Goal: Check status: Check status

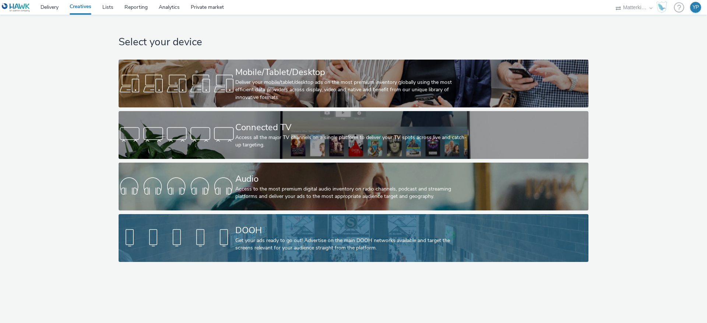
click at [236, 231] on div "DOOH" at bounding box center [351, 230] width 233 height 13
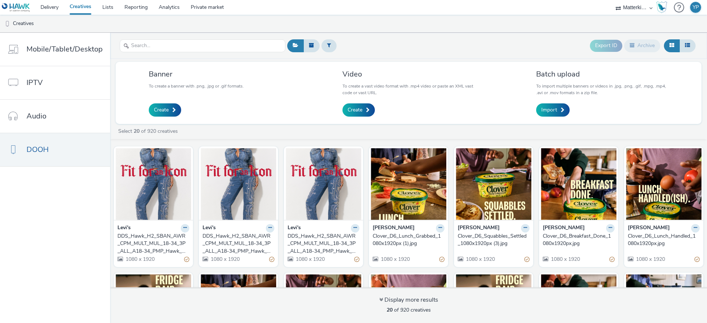
click at [145, 247] on div "DDS_Hawk_H2_SBAN_AWR_CPM_MULT_MUL_18-34_3P_ALL_A18-34_PMP_Hawk_CPM_SSD_1x1_NA_N…" at bounding box center [151, 244] width 69 height 22
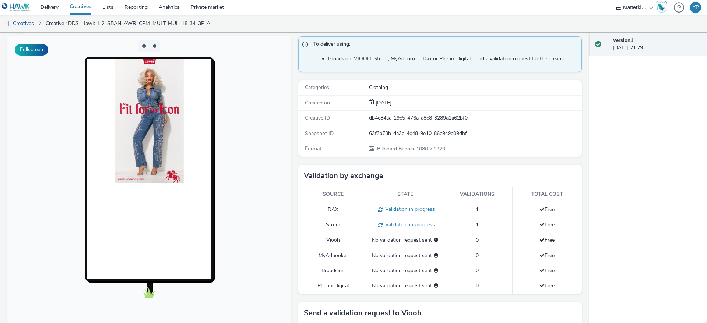
scroll to position [110, 0]
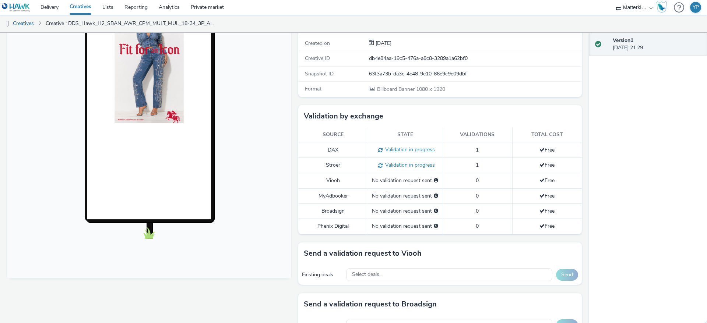
click at [413, 151] on span "Validation in progress" at bounding box center [408, 149] width 52 height 7
click at [403, 163] on span "Validation in progress" at bounding box center [408, 165] width 52 height 7
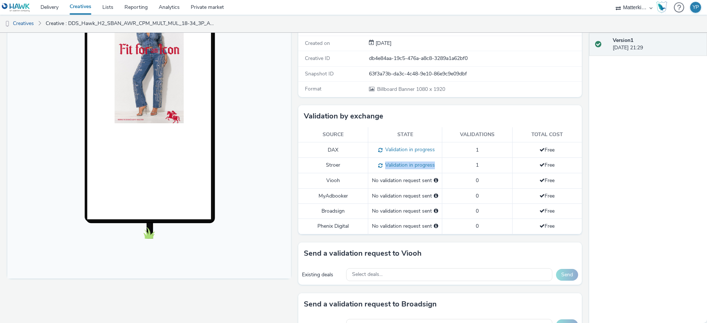
click at [403, 163] on span "Validation in progress" at bounding box center [408, 165] width 52 height 7
click at [382, 209] on div "No validation request sent" at bounding box center [405, 211] width 66 height 7
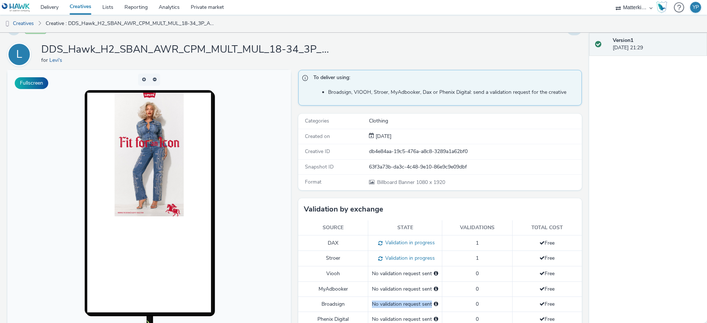
scroll to position [0, 0]
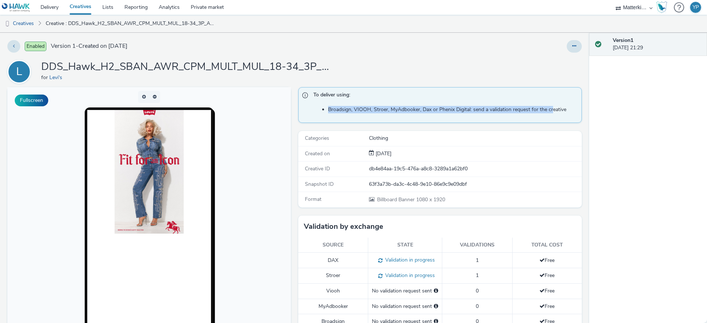
drag, startPoint x: 325, startPoint y: 108, endPoint x: 548, endPoint y: 113, distance: 223.8
click at [548, 113] on li "Broadsign, VIOOH, Stroer, MyAdbooker, Dax or Phenix Digital: send a validation …" at bounding box center [453, 109] width 250 height 7
drag, startPoint x: 364, startPoint y: 137, endPoint x: 433, endPoint y: 170, distance: 77.0
click at [430, 149] on div "Categories Clothing Created on [DATE] Creative ID db4e84aa-19c5-476a-a8c8-3289a…" at bounding box center [439, 169] width 283 height 76
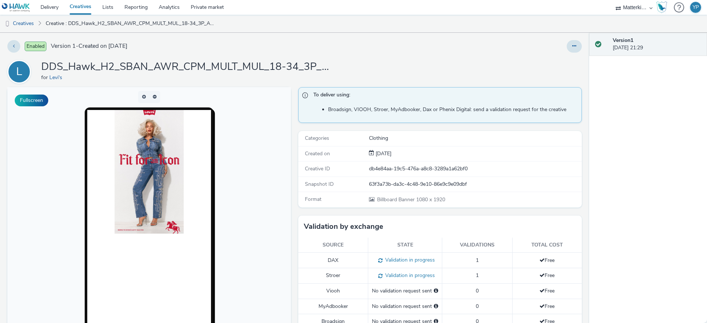
click at [423, 194] on div "Format Billboard Banner 1080 x 1920" at bounding box center [439, 199] width 283 height 15
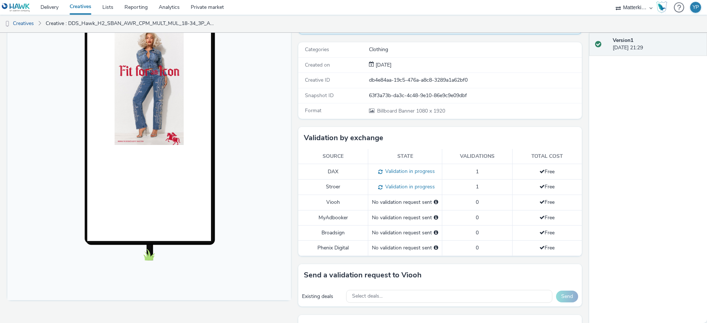
scroll to position [166, 0]
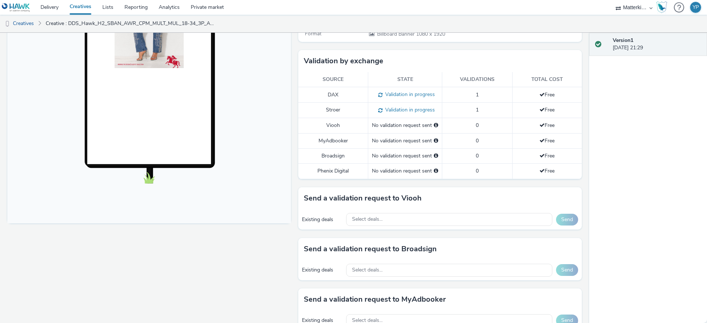
click at [398, 100] on td "Validation in progress" at bounding box center [405, 94] width 74 height 15
click at [397, 110] on span "Validation in progress" at bounding box center [408, 109] width 52 height 7
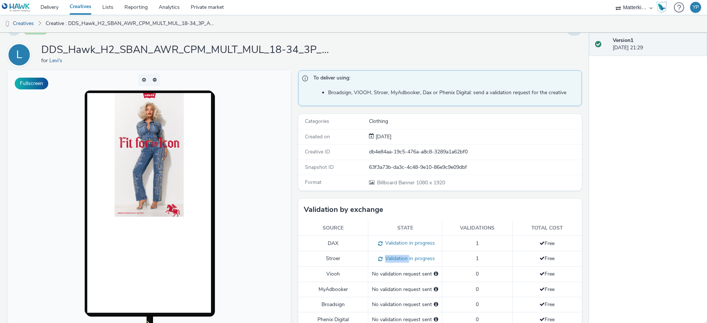
scroll to position [0, 0]
